Goal: Information Seeking & Learning: Learn about a topic

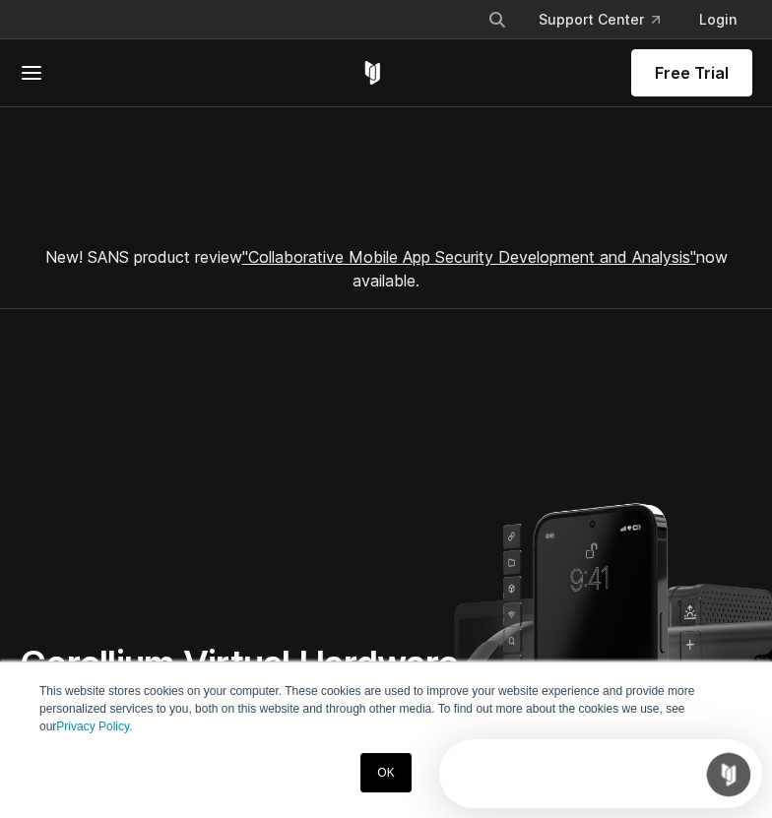
click at [396, 773] on link "OK" at bounding box center [385, 772] width 50 height 39
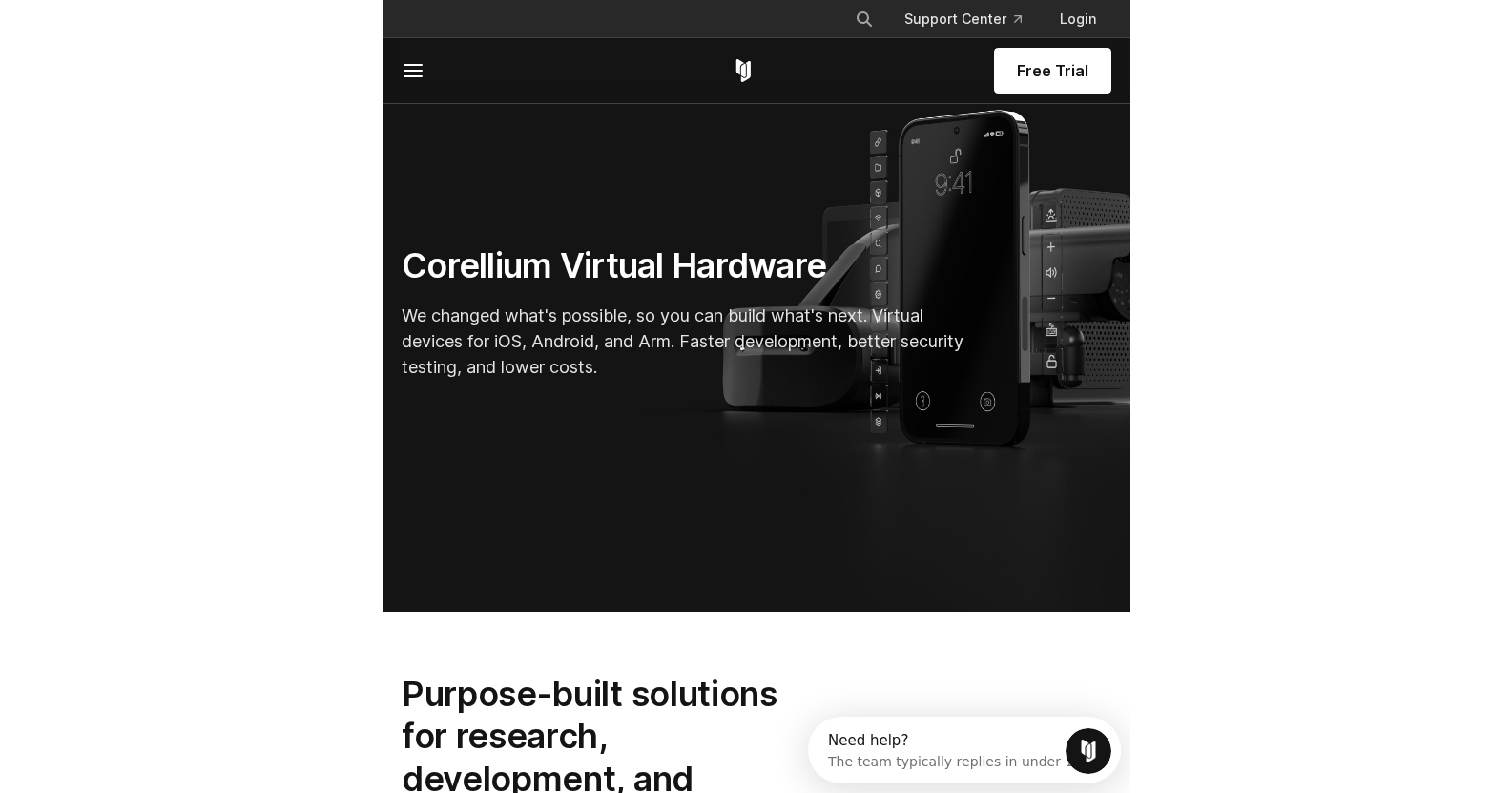
scroll to position [380, 0]
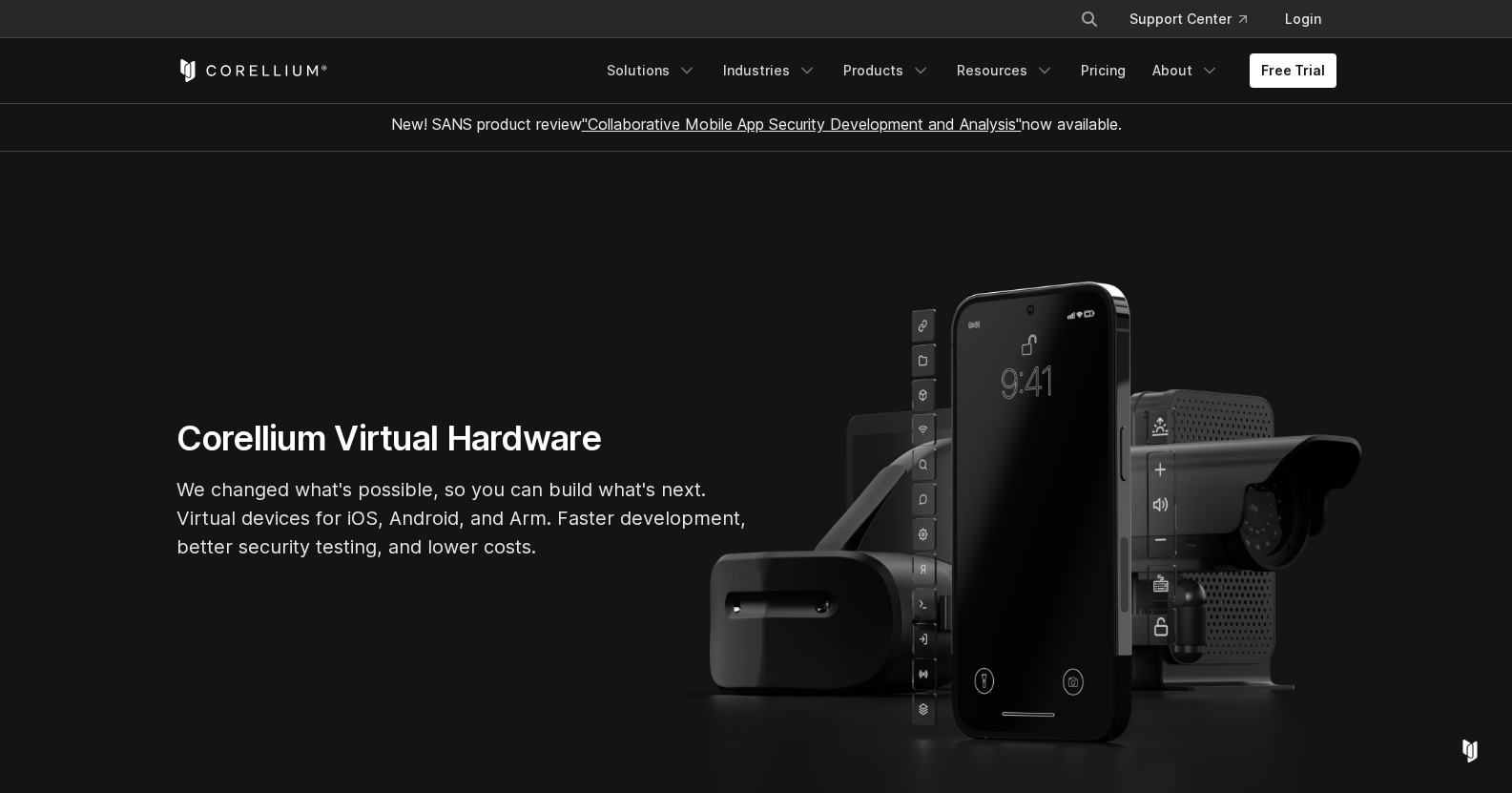
scroll to position [0, 0]
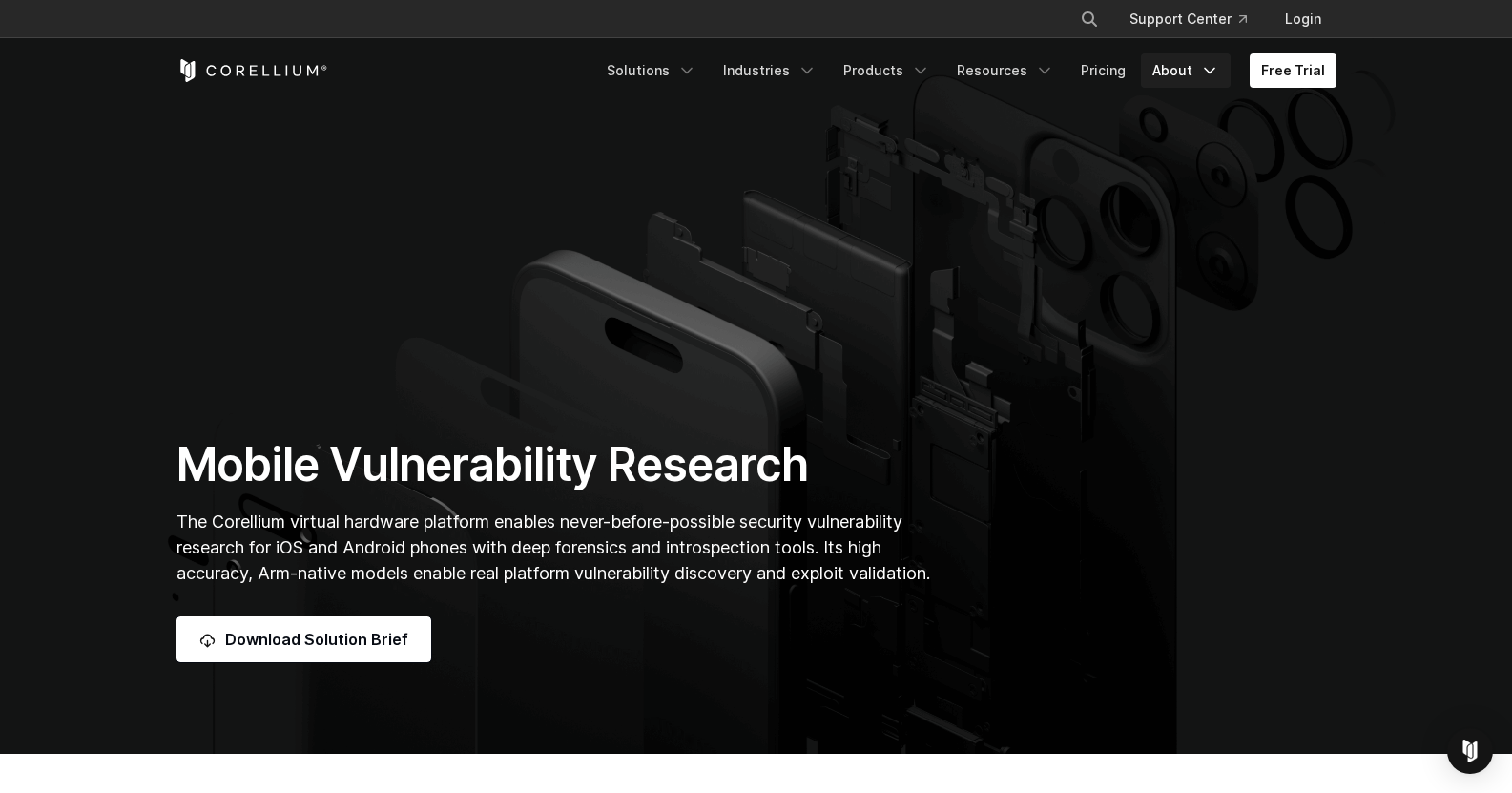
click at [1207, 74] on icon "Navigation Menu" at bounding box center [1210, 71] width 19 height 19
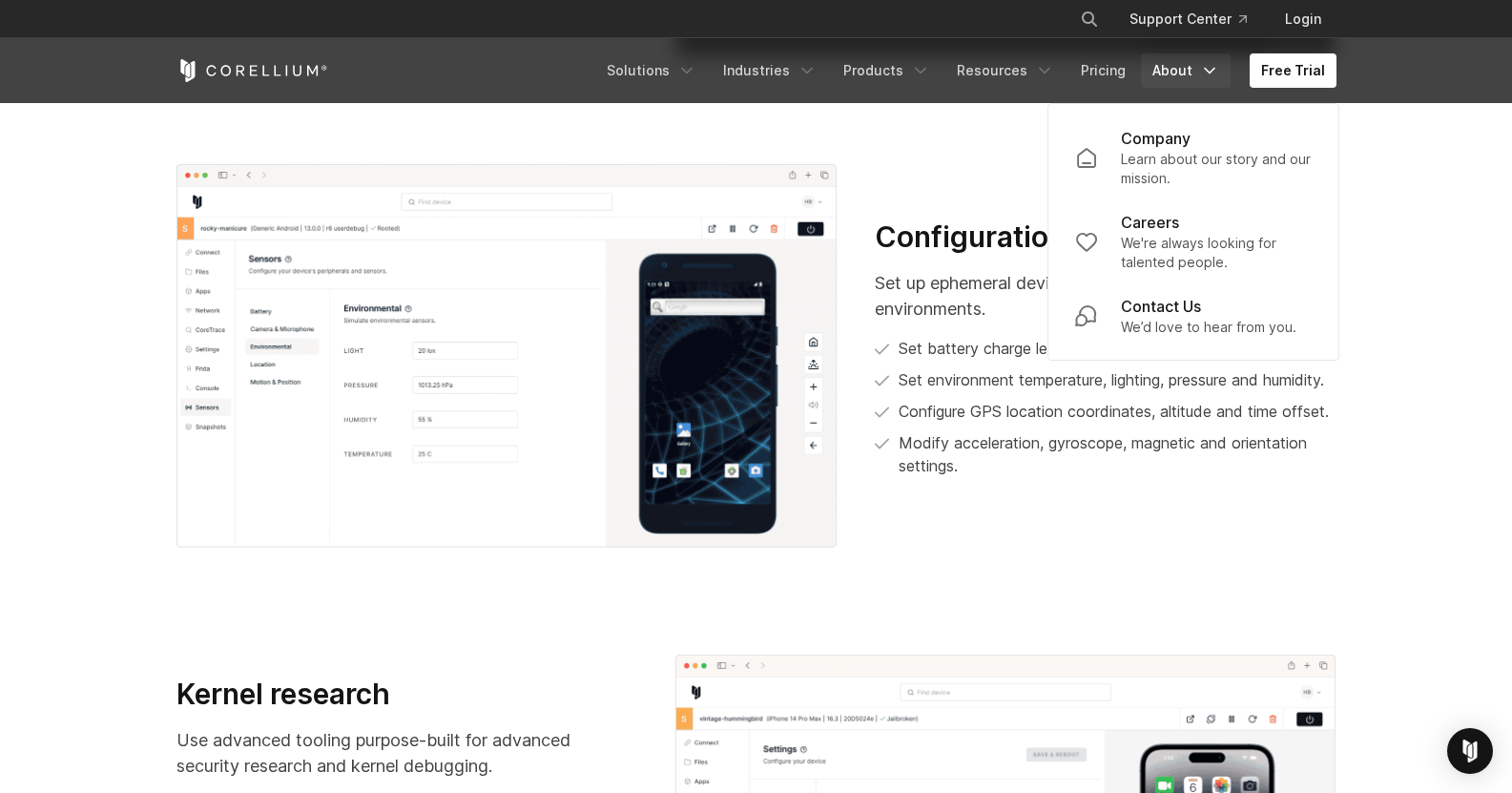
scroll to position [1813, 0]
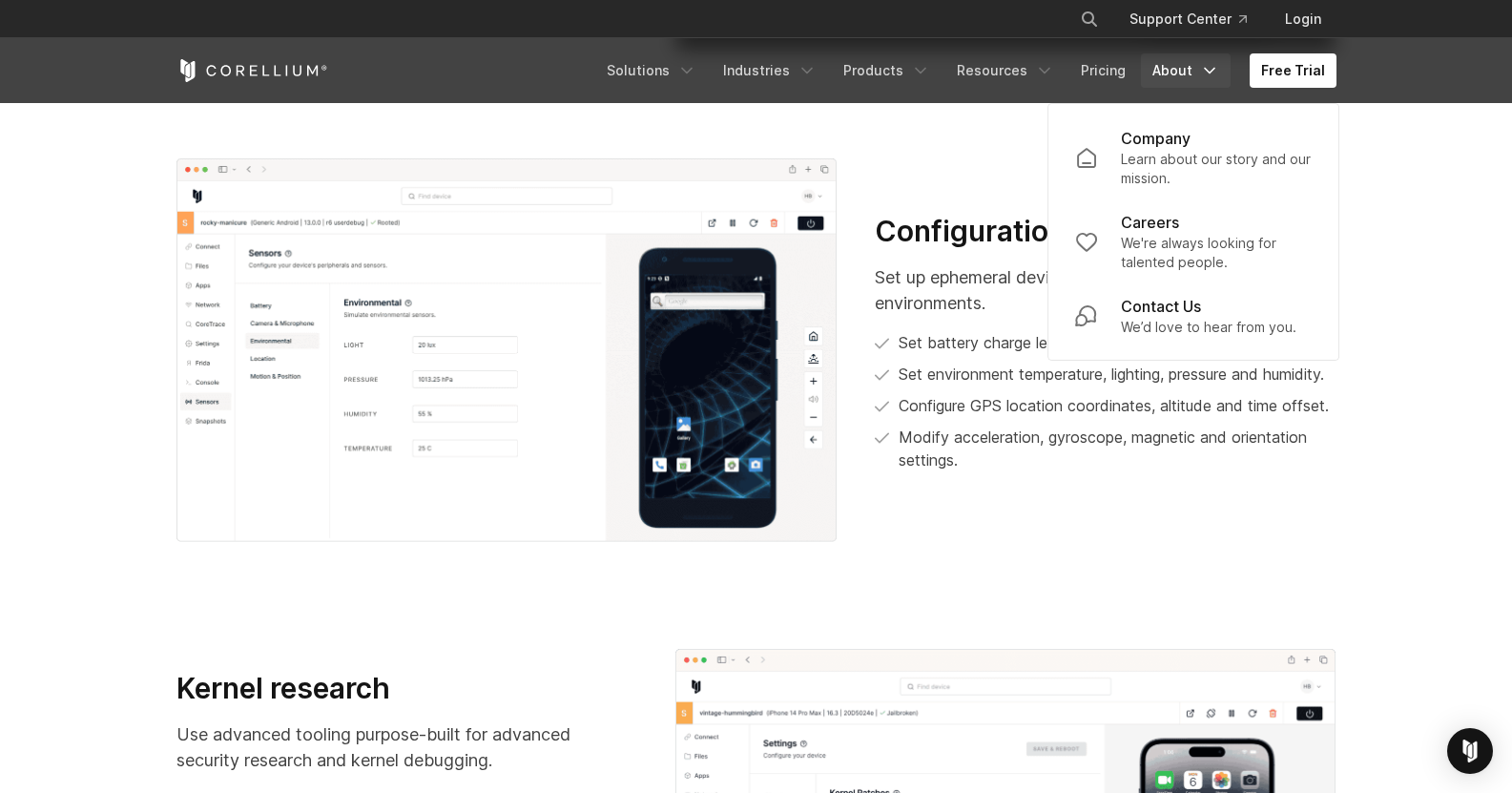
click at [1212, 508] on div "Configuration and control Set up ephemeral device states to replicate real-worl…" at bounding box center [756, 350] width 1198 height 384
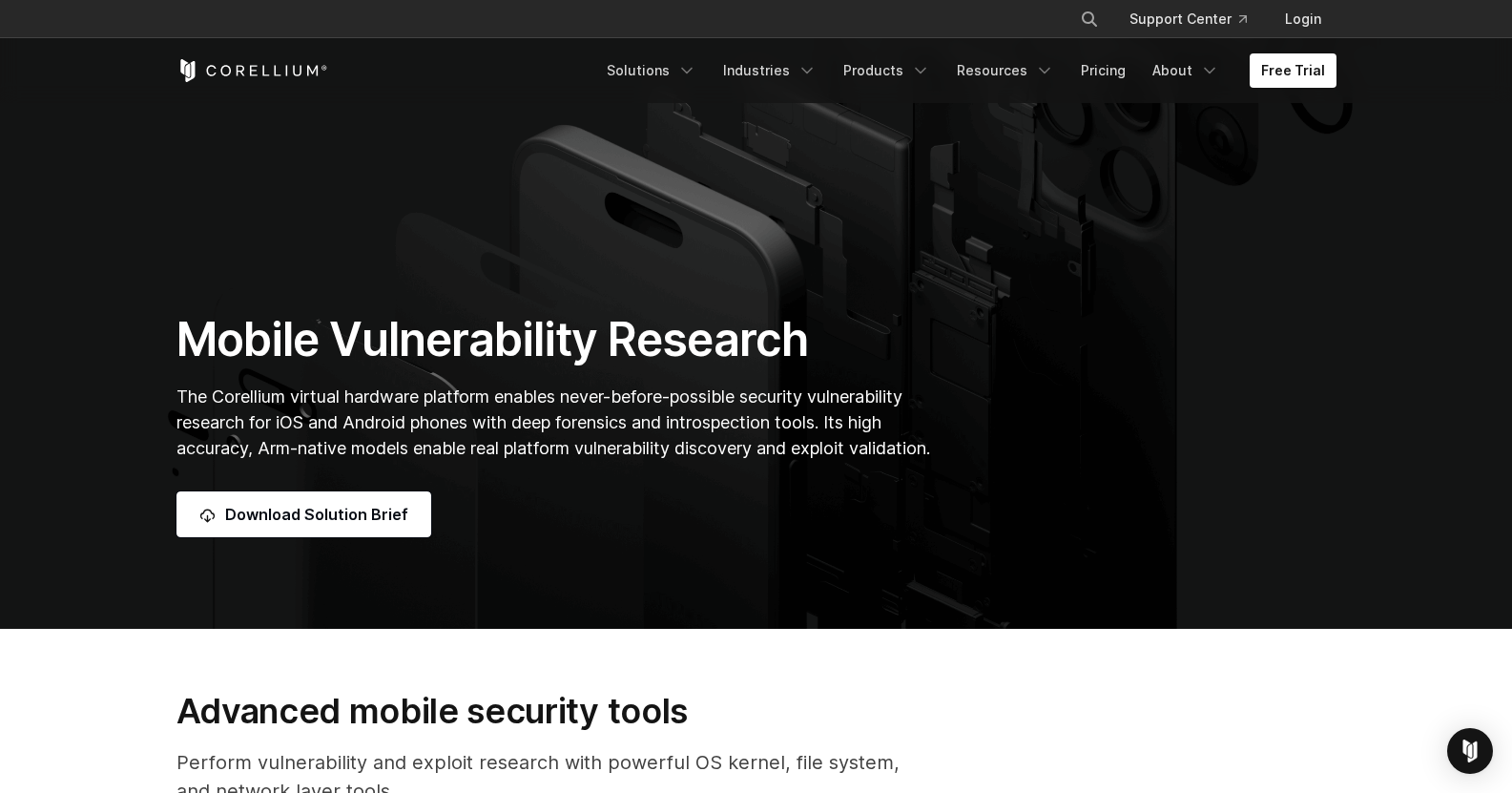
scroll to position [0, 0]
